Goal: Transaction & Acquisition: Download file/media

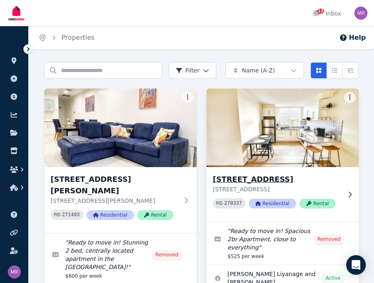
click at [276, 181] on h3 "[STREET_ADDRESS]" at bounding box center [277, 179] width 128 height 11
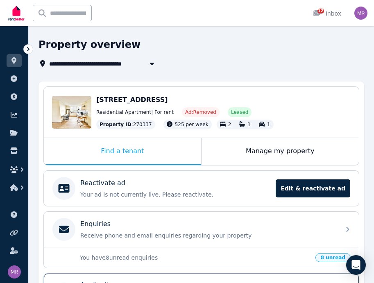
scroll to position [11, 0]
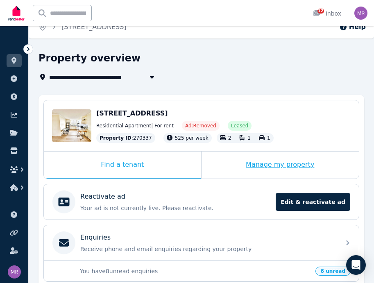
click at [279, 165] on div "Manage my property" at bounding box center [280, 165] width 158 height 27
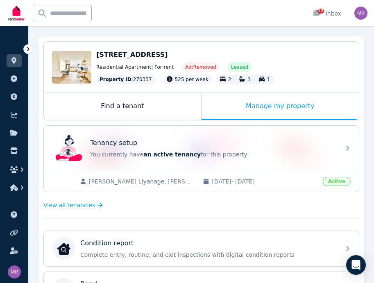
scroll to position [82, 0]
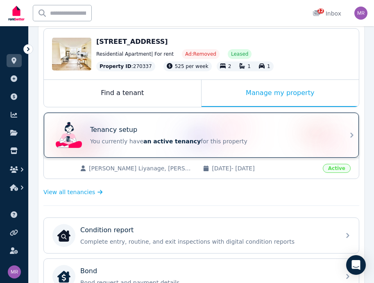
click at [164, 143] on span "an active tenancy" at bounding box center [171, 141] width 57 height 7
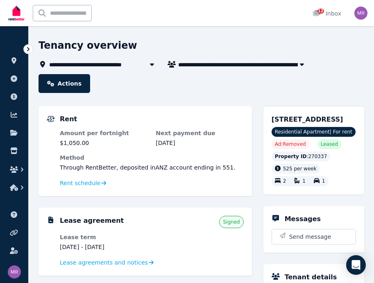
scroll to position [86, 0]
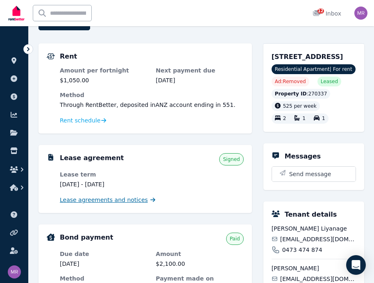
click at [120, 196] on span "Lease agreements and notices" at bounding box center [104, 200] width 88 height 8
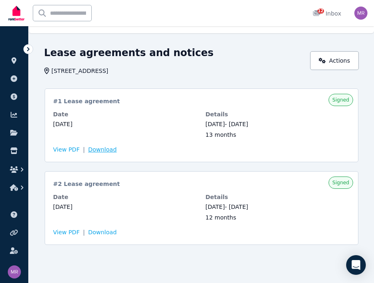
scroll to position [16, 0]
click at [99, 150] on span "Download" at bounding box center [102, 149] width 29 height 8
click at [99, 229] on span "Download" at bounding box center [102, 232] width 29 height 8
